Goal: Task Accomplishment & Management: Complete application form

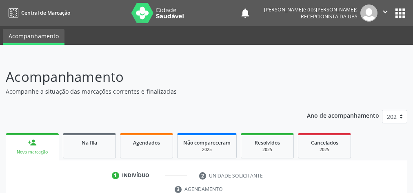
scroll to position [148, 0]
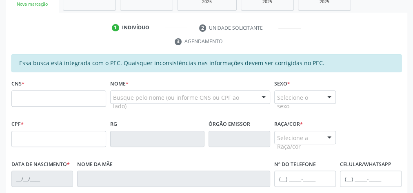
click at [70, 96] on input "text" at bounding box center [58, 99] width 95 height 16
type input "898 0012 0078 1114"
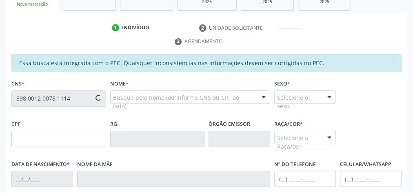
type input "149.984.634-70"
type input "[DATE]"
type input "[PERSON_NAME]a[PERSON_NAME]o"
type input "[PHONE_NUMBER]"
type input "19"
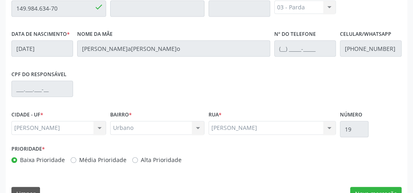
scroll to position [296, 0]
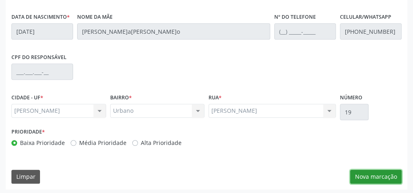
click at [384, 173] on button "Nova marcação" at bounding box center [375, 177] width 51 height 14
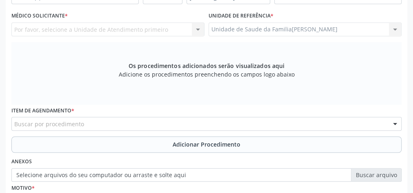
scroll to position [165, 0]
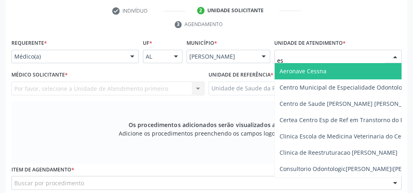
type input "est"
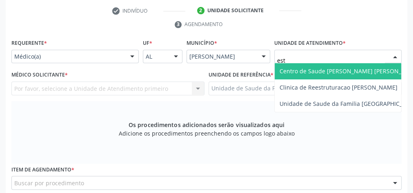
click at [312, 67] on span "Centro de Saude [PERSON_NAME] [PERSON_NAME][GEOGRAPHIC_DATA]" at bounding box center [379, 71] width 198 height 8
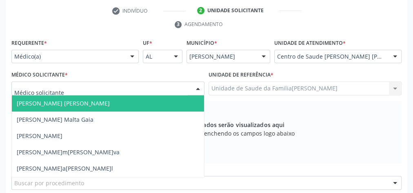
click at [186, 87] on div at bounding box center [107, 89] width 193 height 14
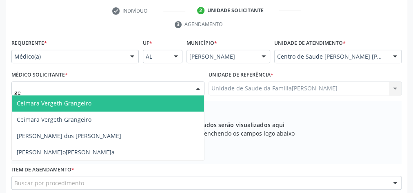
type input "g"
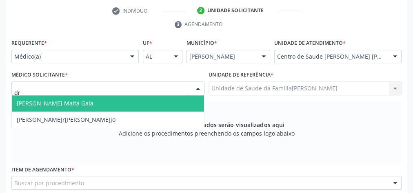
type input "d"
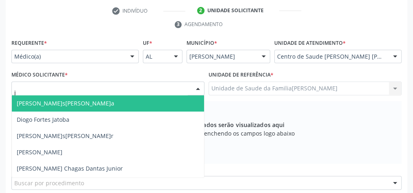
type input "je"
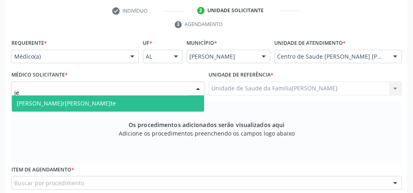
click at [69, 101] on span "[PERSON_NAME]r[PERSON_NAME]te" at bounding box center [66, 104] width 99 height 8
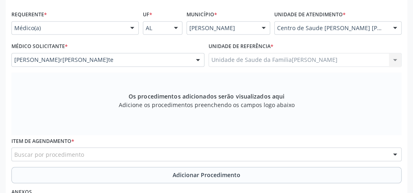
scroll to position [263, 0]
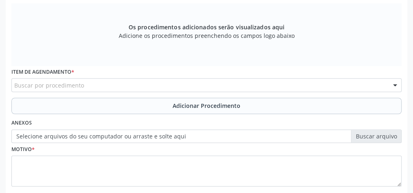
click at [180, 80] on div "Buscar por procedimento" at bounding box center [206, 85] width 390 height 14
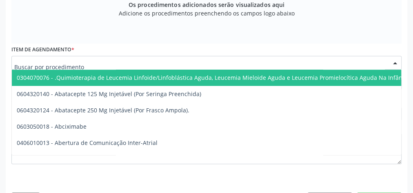
scroll to position [296, 0]
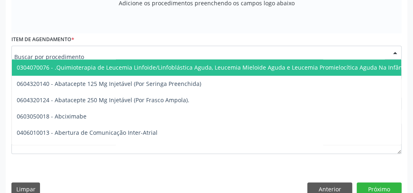
click at [110, 49] on input "text" at bounding box center [199, 57] width 371 height 16
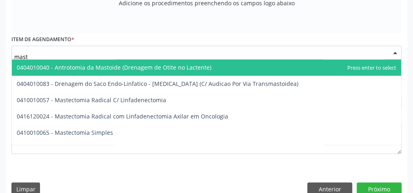
type input "masto"
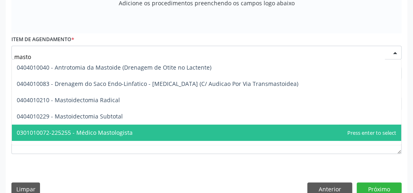
click at [107, 132] on span "0301010072-225255 - Médico Mastologista" at bounding box center [75, 133] width 116 height 8
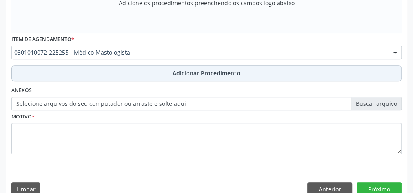
click at [199, 69] on span "Adicionar Procedimento" at bounding box center [207, 73] width 68 height 9
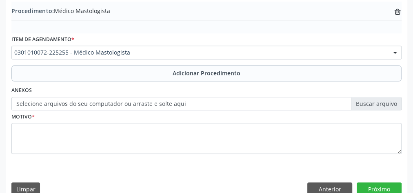
scroll to position [278, 0]
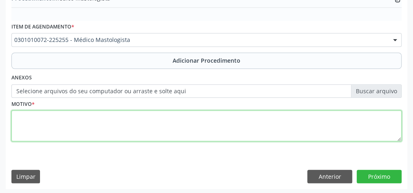
click at [77, 125] on textarea at bounding box center [206, 126] width 390 height 31
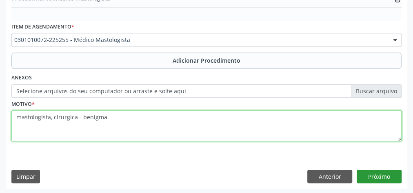
type textarea "mastologista, cirurgica - benigma"
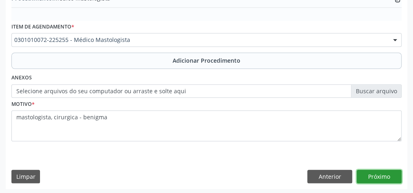
click at [390, 178] on button "Próximo" at bounding box center [379, 177] width 45 height 14
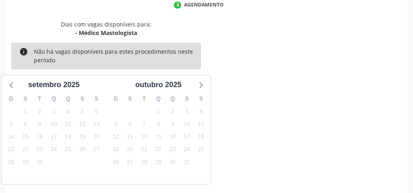
scroll to position [216, 0]
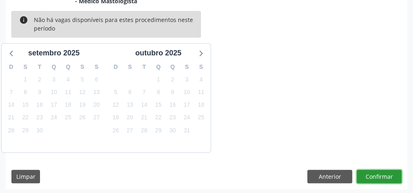
click at [389, 177] on button "Confirmar" at bounding box center [379, 177] width 45 height 14
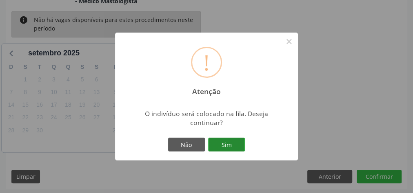
click at [240, 146] on button "Sim" at bounding box center [226, 145] width 37 height 14
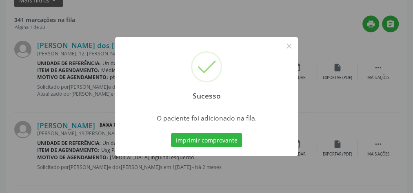
scroll to position [87, 0]
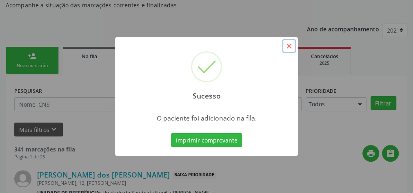
click at [287, 47] on button "×" at bounding box center [289, 46] width 14 height 14
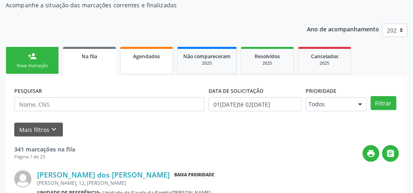
click at [149, 60] on div "Agendados" at bounding box center [146, 56] width 41 height 9
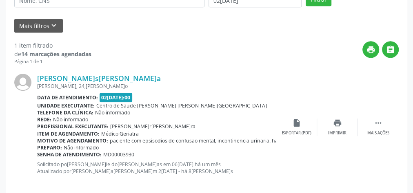
scroll to position [200, 0]
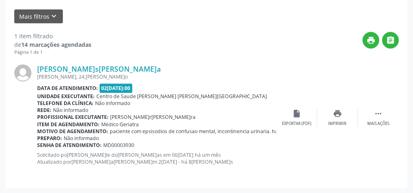
click at [126, 85] on span "02[DATE]:00" at bounding box center [116, 88] width 33 height 9
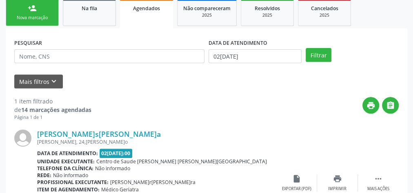
scroll to position [135, 0]
click at [314, 53] on button "Filtrar" at bounding box center [319, 55] width 26 height 14
click at [217, 54] on input "02[DATE]" at bounding box center [255, 56] width 93 height 14
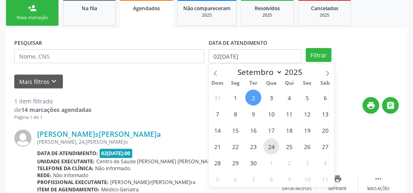
click at [272, 143] on span "24" at bounding box center [271, 147] width 16 height 16
type input "[DATE]"
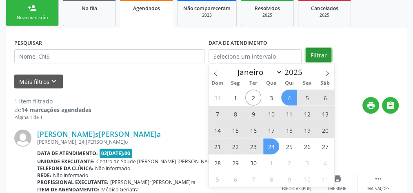
click at [311, 55] on button "Filtrar" at bounding box center [319, 55] width 26 height 14
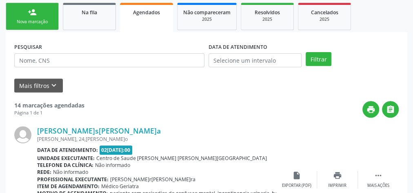
scroll to position [163, 0]
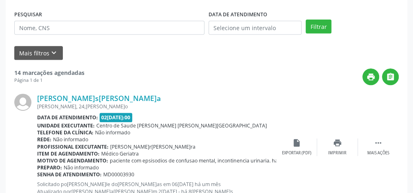
click at [85, 120] on b "Data de atendimento:" at bounding box center [67, 117] width 61 height 7
click at [86, 120] on b "Data de atendimento:" at bounding box center [67, 117] width 61 height 7
click at [68, 95] on link "[PERSON_NAME]s[PERSON_NAME]a" at bounding box center [99, 98] width 124 height 9
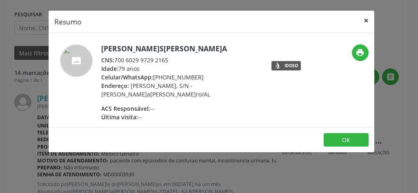
click at [367, 16] on button "×" at bounding box center [366, 21] width 16 height 20
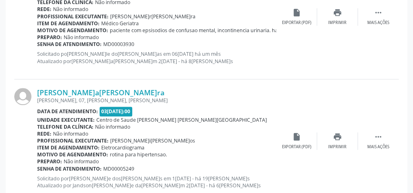
scroll to position [326, 0]
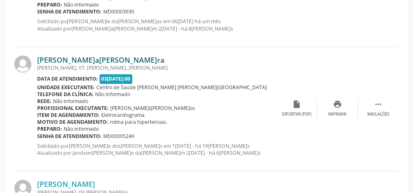
click at [79, 60] on link "[PERSON_NAME]a[PERSON_NAME]ra" at bounding box center [100, 60] width 127 height 9
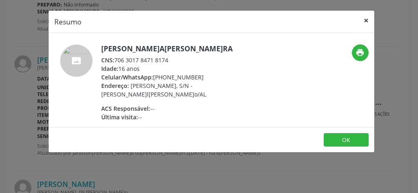
click at [368, 21] on button "×" at bounding box center [366, 21] width 16 height 20
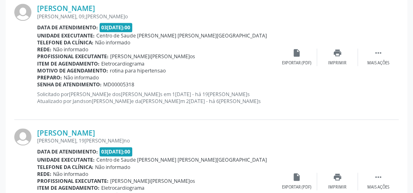
scroll to position [457, 0]
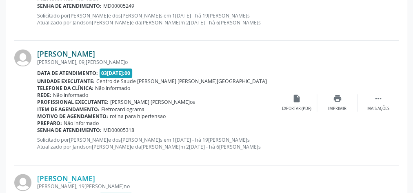
click at [80, 55] on link "[PERSON_NAME]" at bounding box center [66, 53] width 58 height 9
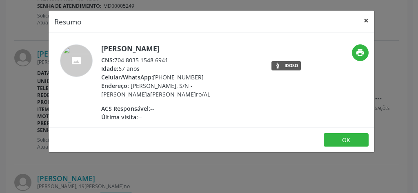
click at [365, 20] on button "×" at bounding box center [366, 21] width 16 height 20
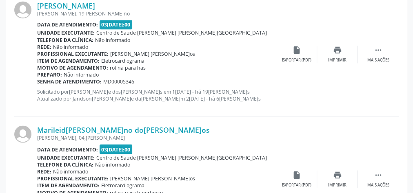
scroll to position [620, 0]
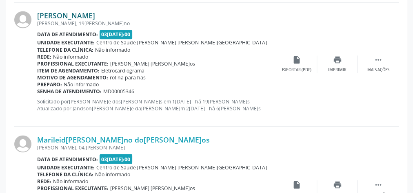
click at [76, 15] on link "[PERSON_NAME]" at bounding box center [66, 15] width 58 height 9
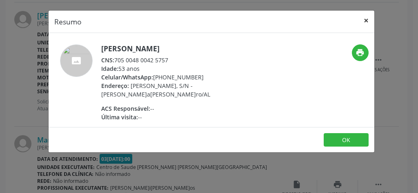
click at [370, 19] on button "×" at bounding box center [366, 21] width 16 height 20
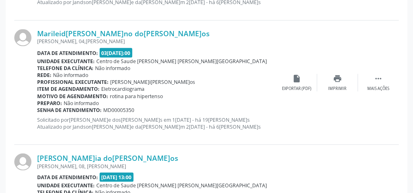
scroll to position [718, 0]
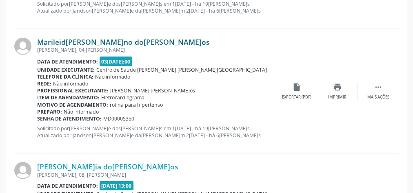
click at [75, 38] on link "Marileid[PERSON_NAME]no do[PERSON_NAME]os" at bounding box center [123, 42] width 173 height 9
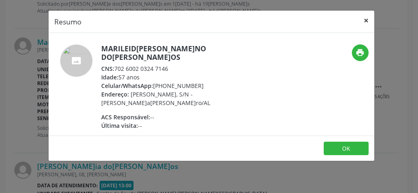
click at [364, 20] on button "×" at bounding box center [366, 21] width 16 height 20
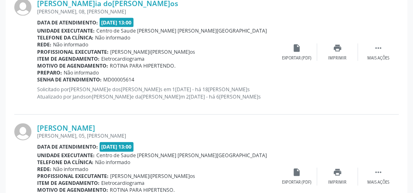
scroll to position [849, 0]
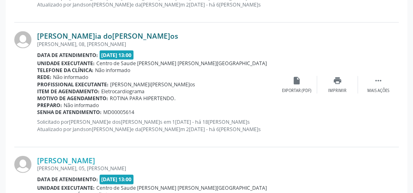
click at [77, 36] on link "[PERSON_NAME]ia do[PERSON_NAME]os" at bounding box center [107, 35] width 141 height 9
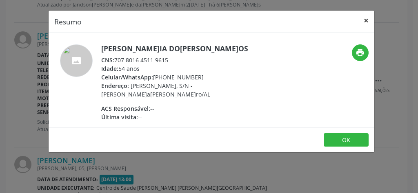
click at [365, 19] on button "×" at bounding box center [366, 21] width 16 height 20
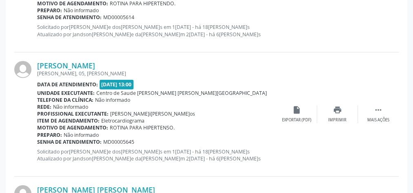
scroll to position [979, 0]
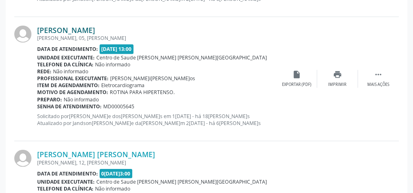
click at [82, 26] on link "[PERSON_NAME]" at bounding box center [66, 30] width 58 height 9
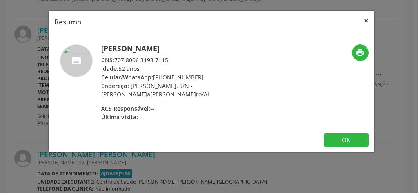
click at [367, 20] on button "×" at bounding box center [366, 21] width 16 height 20
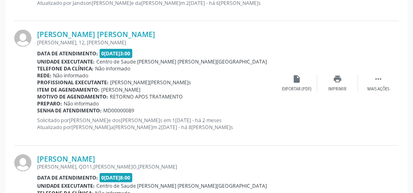
scroll to position [1110, 0]
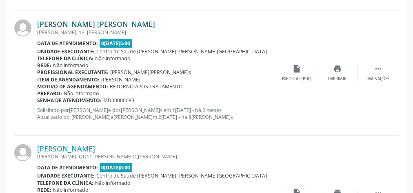
click at [78, 24] on link "[PERSON_NAME] [PERSON_NAME]" at bounding box center [96, 24] width 118 height 9
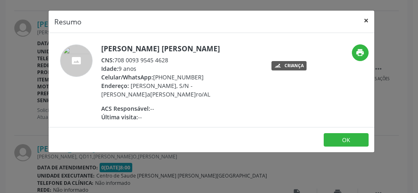
click at [367, 23] on button "×" at bounding box center [366, 21] width 16 height 20
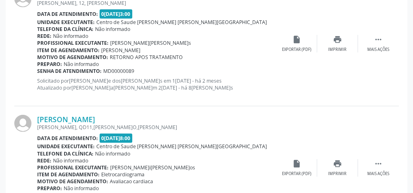
scroll to position [1241, 0]
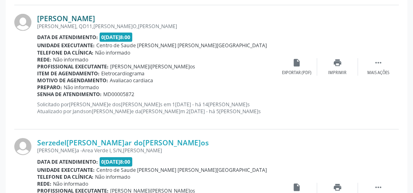
click at [74, 17] on link "[PERSON_NAME]" at bounding box center [66, 18] width 58 height 9
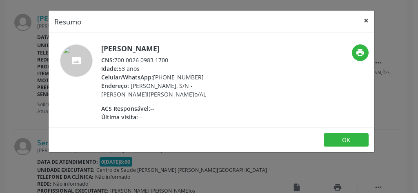
click at [366, 20] on button "×" at bounding box center [366, 21] width 16 height 20
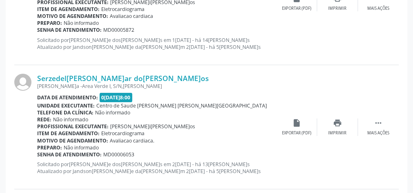
scroll to position [1306, 0]
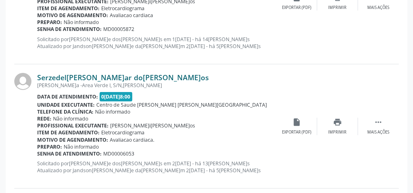
click at [60, 78] on link "Serzedel[PERSON_NAME]ar do[PERSON_NAME]os" at bounding box center [123, 77] width 172 height 9
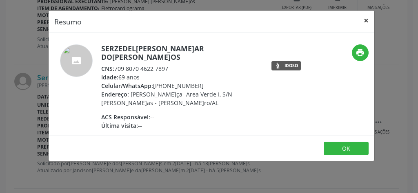
click at [366, 20] on button "×" at bounding box center [366, 21] width 16 height 20
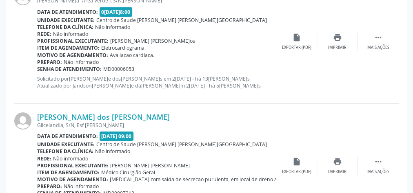
scroll to position [1437, 0]
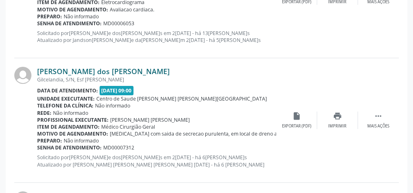
click at [71, 68] on link "[PERSON_NAME] dos [PERSON_NAME]" at bounding box center [103, 71] width 133 height 9
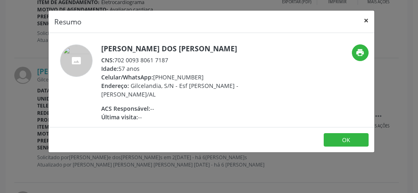
click at [365, 17] on button "×" at bounding box center [366, 21] width 16 height 20
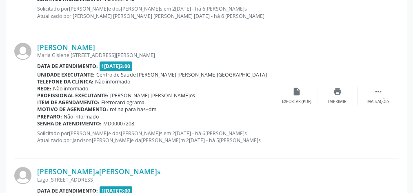
scroll to position [1600, 0]
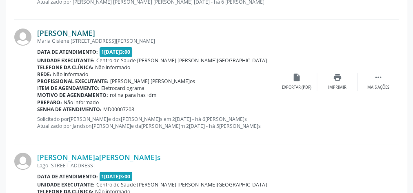
click at [59, 29] on link "[PERSON_NAME]" at bounding box center [66, 33] width 58 height 9
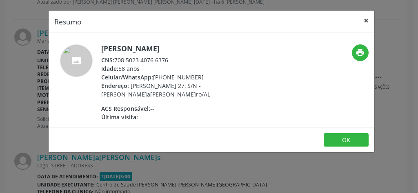
click at [367, 22] on button "×" at bounding box center [366, 21] width 16 height 20
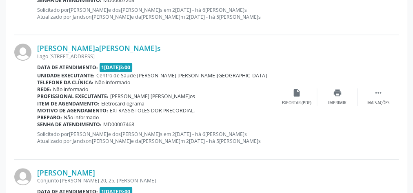
scroll to position [1730, 0]
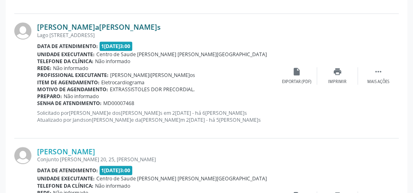
click at [65, 22] on link "[PERSON_NAME]a[PERSON_NAME]s" at bounding box center [99, 26] width 124 height 9
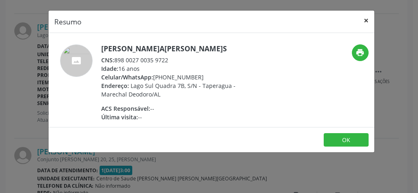
click at [368, 20] on button "×" at bounding box center [366, 21] width 16 height 20
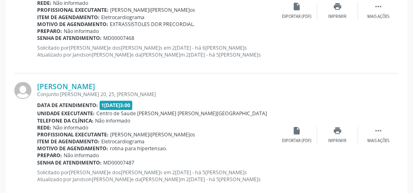
scroll to position [1810, 0]
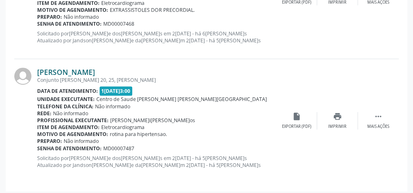
click at [47, 69] on link "[PERSON_NAME]" at bounding box center [66, 72] width 58 height 9
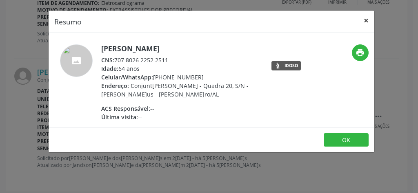
click at [367, 19] on button "×" at bounding box center [366, 21] width 16 height 20
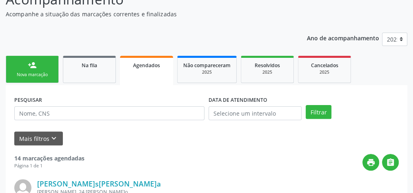
scroll to position [98, 0]
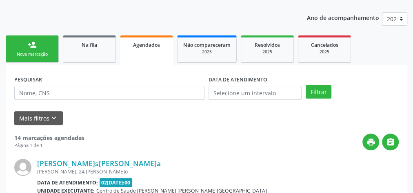
click at [28, 48] on div "person_add" at bounding box center [32, 44] width 9 height 9
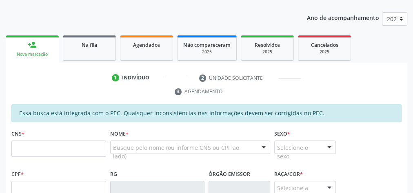
click at [31, 49] on link "person_add Nova marcação" at bounding box center [32, 49] width 53 height 27
click at [35, 44] on div "person_add" at bounding box center [32, 44] width 9 height 9
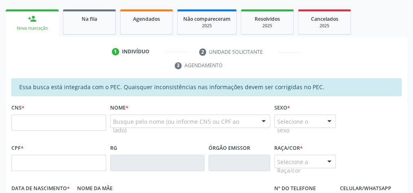
scroll to position [163, 0]
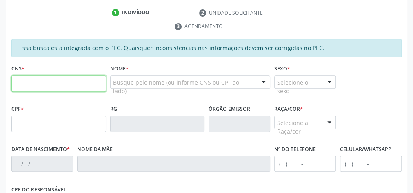
click at [86, 79] on input "text" at bounding box center [58, 84] width 95 height 16
type input "705 4084 2335 1590"
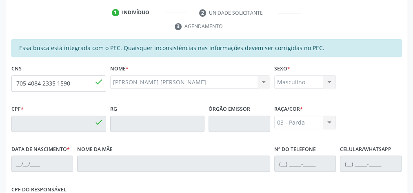
type input "309.416.604-00"
type input "2[DATE]"
type input "[PERSON_NAME] do [PERSON_NAME]"
type input "[PHONE_NUMBER]"
type input "9"
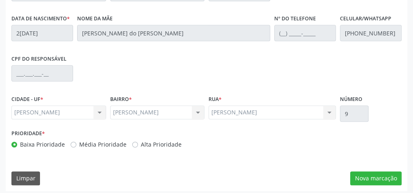
scroll to position [296, 0]
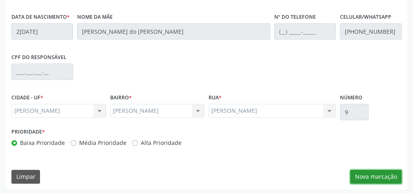
click at [386, 175] on button "Nova marcação" at bounding box center [375, 177] width 51 height 14
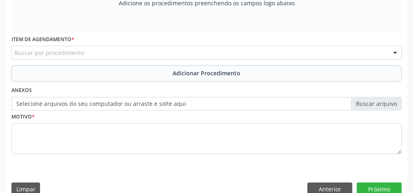
scroll to position [165, 0]
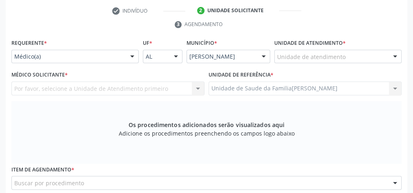
click at [380, 57] on div "Unidade de atendimento" at bounding box center [337, 57] width 127 height 14
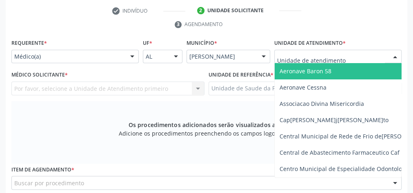
type input "g"
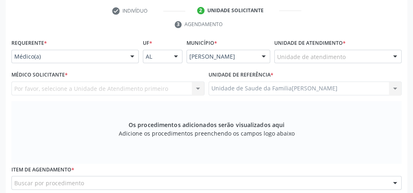
click at [197, 86] on div "Por favor, selecione a Unidade de Atendimento primeiro Nenhum resultado encontr…" at bounding box center [107, 89] width 193 height 14
click at [194, 84] on div "Por favor, selecione a Unidade de Atendimento primeiro Nenhum resultado encontr…" at bounding box center [107, 89] width 193 height 14
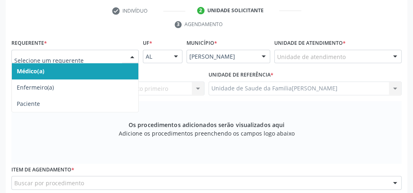
click at [132, 53] on div at bounding box center [132, 57] width 12 height 14
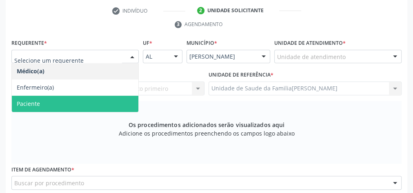
click at [41, 100] on span "Paciente" at bounding box center [75, 104] width 127 height 16
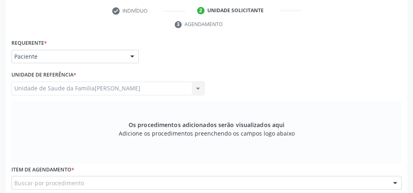
click at [77, 82] on div "Unidade de Saude da Famili[PERSON_NAME] Unidade de Saude da Famili[PERSON_NAME]…" at bounding box center [107, 89] width 193 height 14
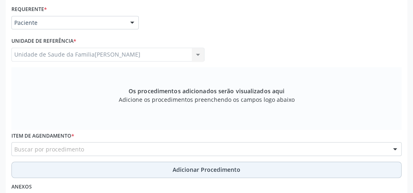
scroll to position [263, 0]
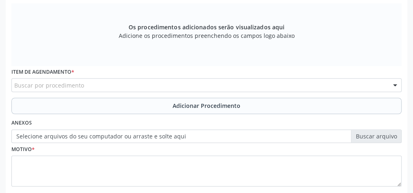
click at [133, 82] on div "Buscar por procedimento" at bounding box center [206, 85] width 390 height 14
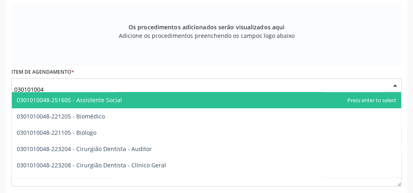
type input "0301010048"
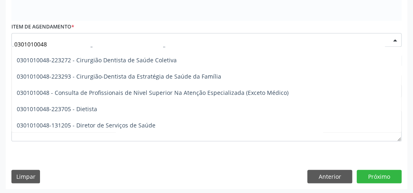
scroll to position [424, 0]
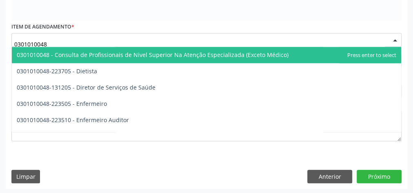
click at [154, 54] on span "0301010048 - Consulta de Profissionais de Nivel Superior Na Atenção Especializa…" at bounding box center [153, 55] width 272 height 8
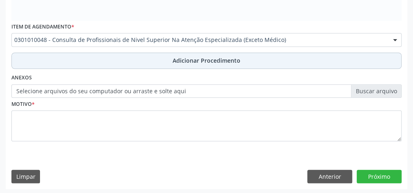
click at [215, 58] on span "Adicionar Procedimento" at bounding box center [207, 60] width 68 height 9
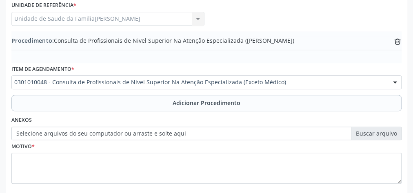
scroll to position [245, 0]
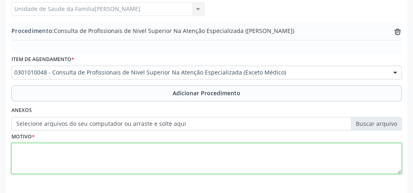
click at [140, 153] on textarea at bounding box center [206, 158] width 390 height 31
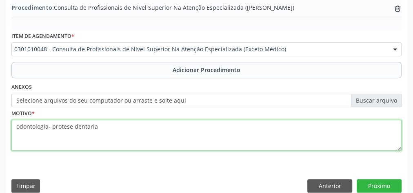
scroll to position [278, 0]
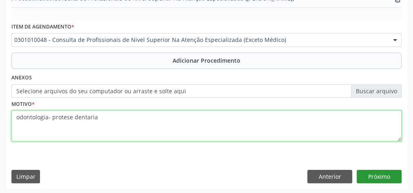
type textarea "odontologia- protese dentaria"
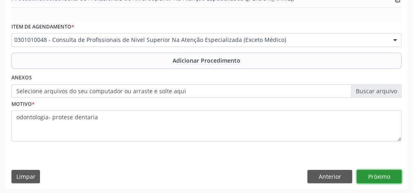
click at [390, 177] on button "Próximo" at bounding box center [379, 177] width 45 height 14
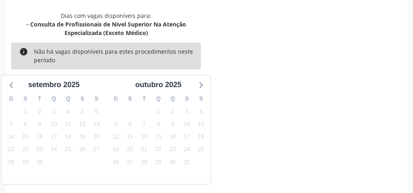
scroll to position [225, 0]
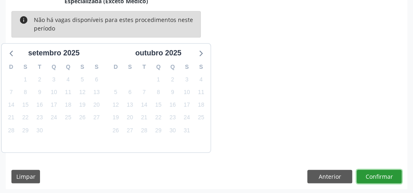
click at [390, 177] on button "Confirmar" at bounding box center [379, 177] width 45 height 14
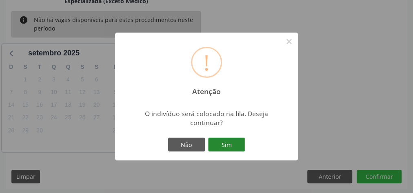
click at [240, 148] on button "Sim" at bounding box center [226, 145] width 37 height 14
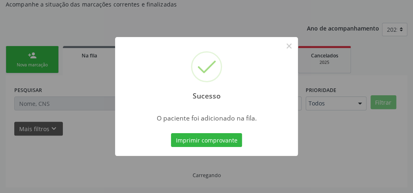
scroll to position [87, 0]
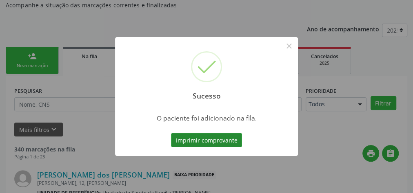
click at [232, 144] on button "Imprimir comprovante" at bounding box center [206, 140] width 71 height 14
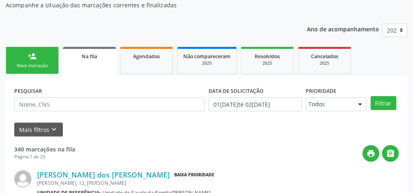
click at [43, 60] on link "person_add Nova marcação" at bounding box center [32, 60] width 53 height 27
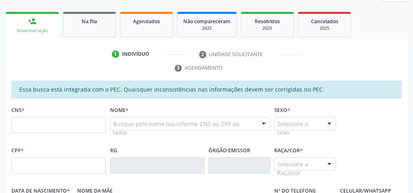
scroll to position [152, 0]
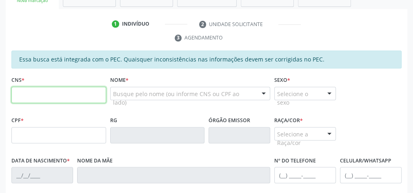
click at [47, 95] on input "text" at bounding box center [58, 95] width 95 height 16
type input "700 8054 2892 9380"
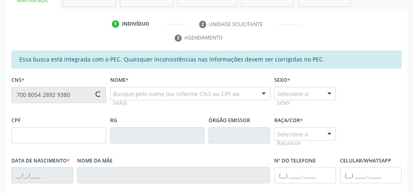
type input "081.350.424-42"
type input "[DATE]"
type input "[PERSON_NAME] dos [PERSON_NAME]"
type input "[PHONE_NUMBER]"
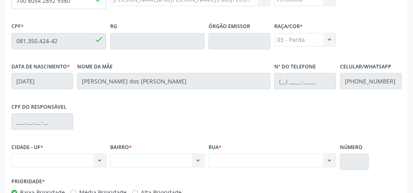
scroll to position [296, 0]
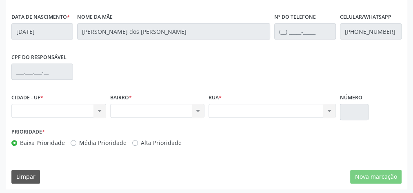
click at [101, 111] on div "Nenhum resultado encontrado para: " " Não há nenhuma opção para ser exibida." at bounding box center [58, 111] width 95 height 14
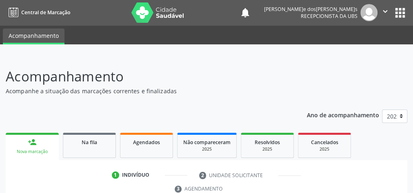
scroll to position [0, 0]
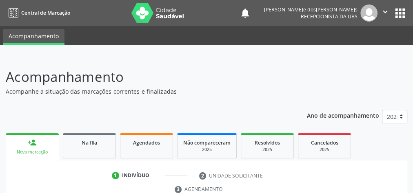
click at [33, 145] on div "person_add" at bounding box center [32, 142] width 9 height 9
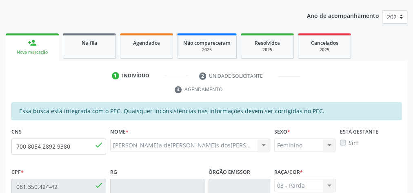
scroll to position [2, 0]
